Goal: Task Accomplishment & Management: Use online tool/utility

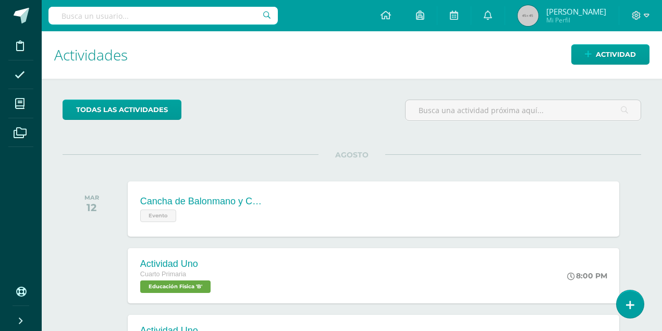
click at [539, 20] on img at bounding box center [528, 15] width 21 height 21
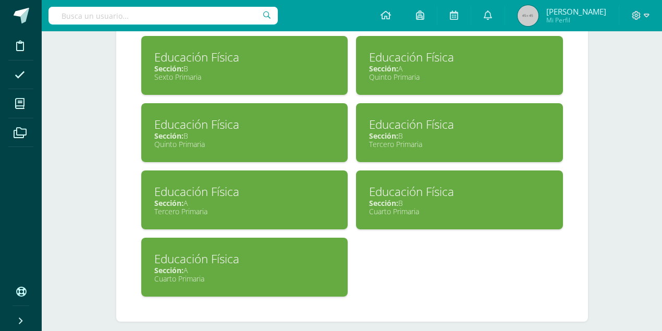
scroll to position [1148, 0]
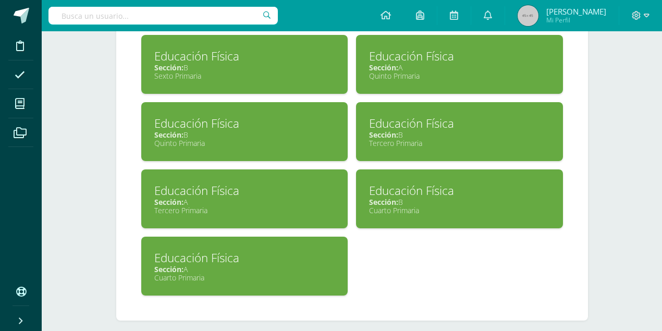
click at [381, 206] on div "Cuarto Primaria" at bounding box center [459, 211] width 181 height 10
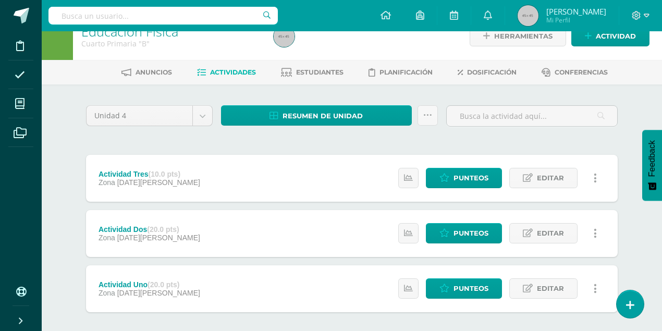
scroll to position [34, 0]
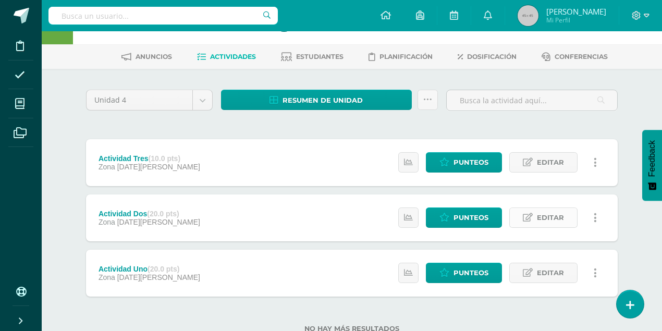
click at [547, 215] on span "Editar" at bounding box center [550, 217] width 27 height 19
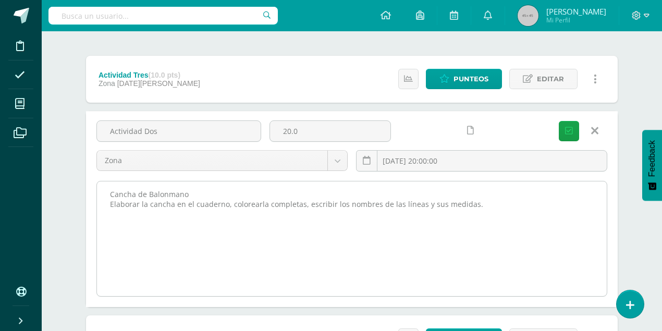
scroll to position [104, 0]
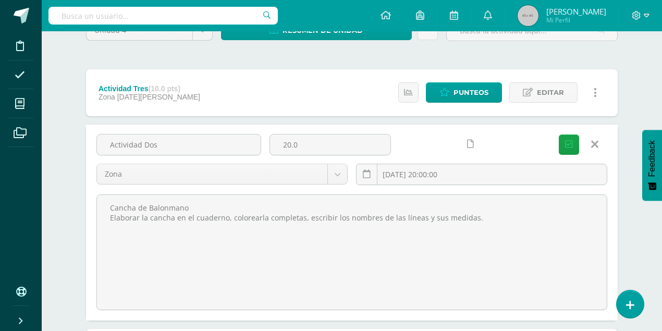
click at [596, 144] on icon at bounding box center [595, 144] width 7 height 11
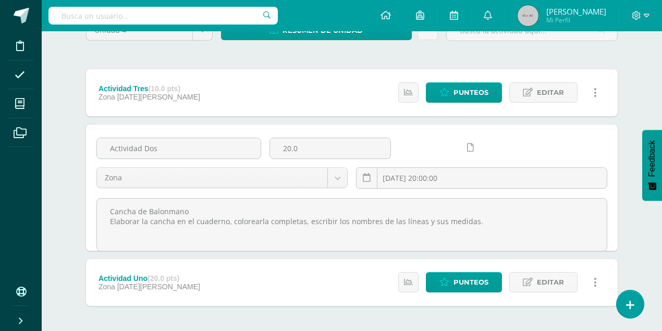
scroll to position [68, 0]
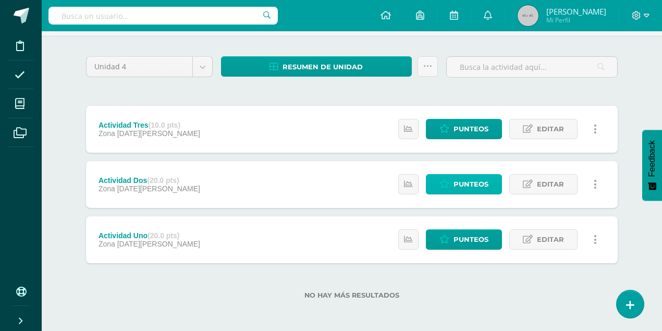
click at [465, 185] on span "Punteos" at bounding box center [471, 184] width 35 height 19
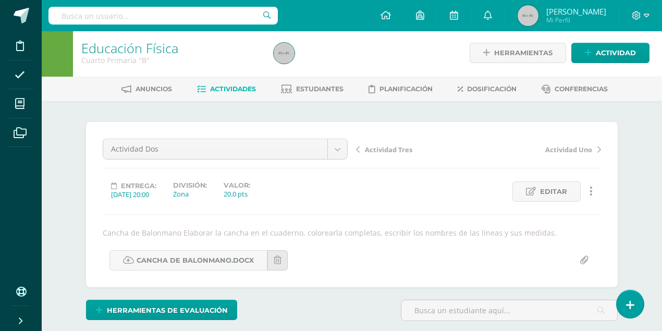
scroll to position [3, 0]
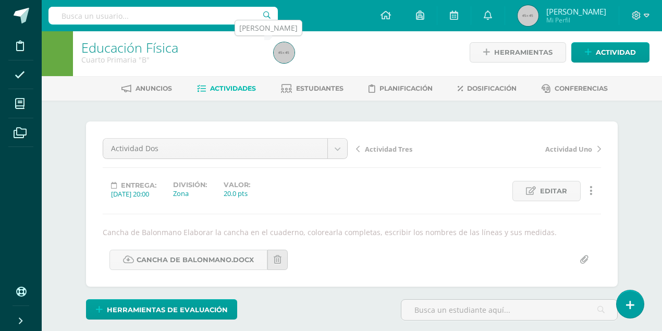
click at [288, 55] on img at bounding box center [284, 52] width 21 height 21
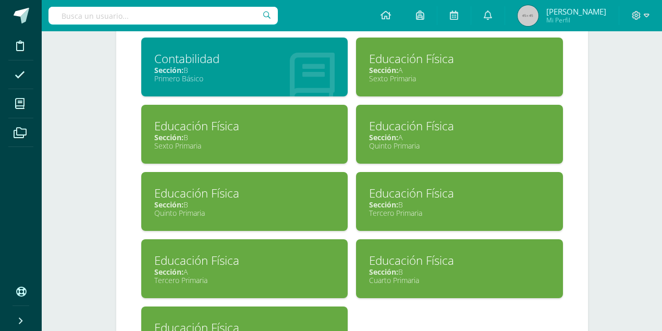
scroll to position [1148, 0]
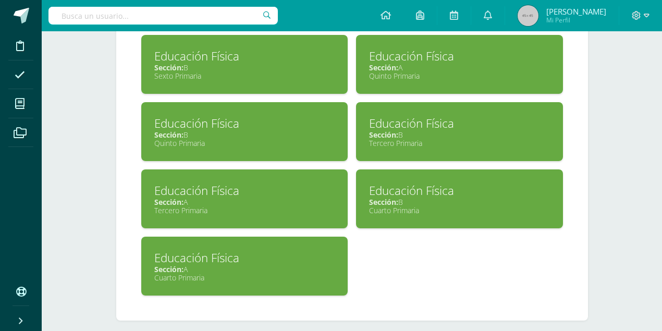
click at [265, 273] on div "Cuarto Primaria" at bounding box center [244, 278] width 181 height 10
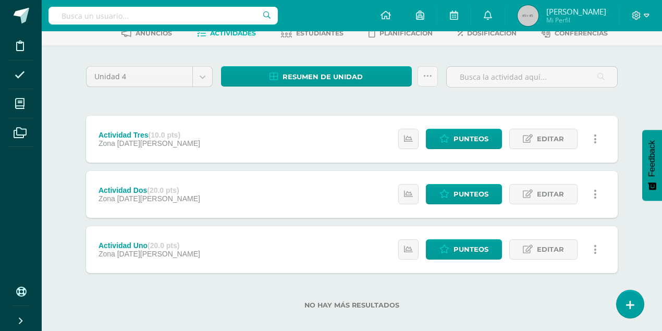
scroll to position [68, 0]
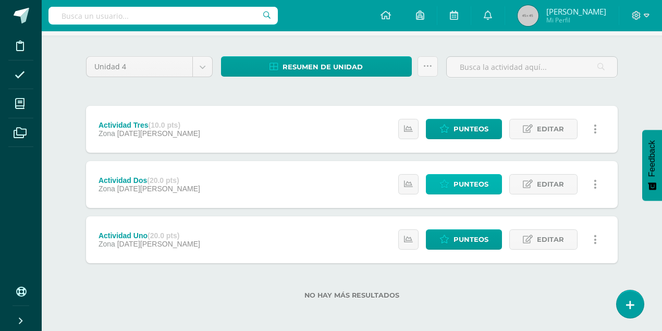
click at [485, 185] on span "Punteos" at bounding box center [471, 184] width 35 height 19
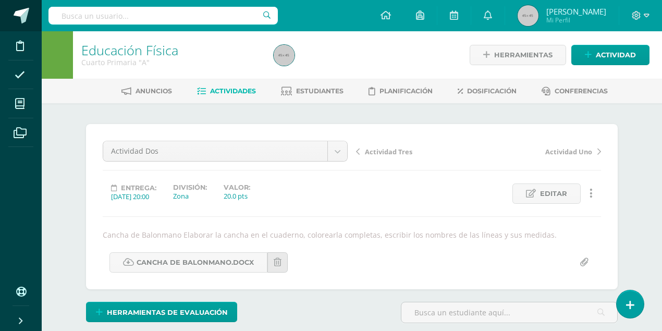
click at [14, 20] on span at bounding box center [22, 16] width 16 height 16
